Goal: Use online tool/utility: Use online tool/utility

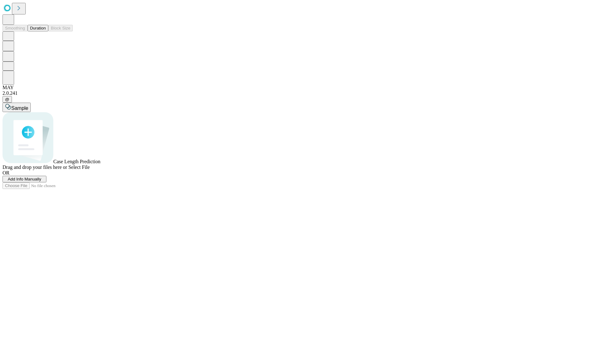
click at [46, 31] on button "Duration" at bounding box center [38, 28] width 21 height 7
click at [90, 170] on span "Select File" at bounding box center [78, 166] width 21 height 5
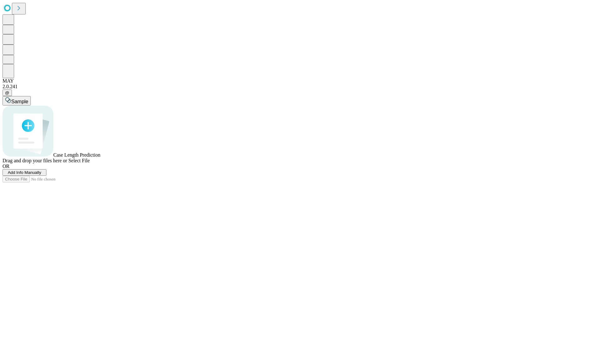
click at [90, 163] on span "Select File" at bounding box center [78, 160] width 21 height 5
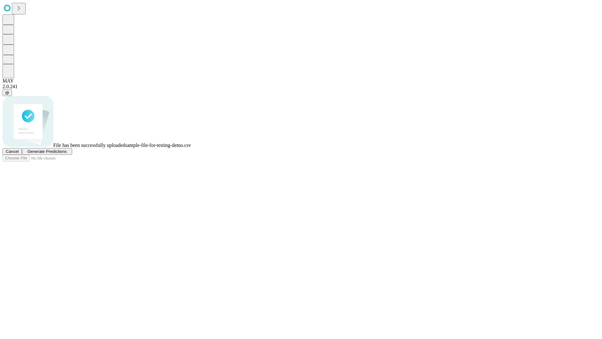
click at [66, 154] on span "Generate Predictions" at bounding box center [46, 151] width 39 height 5
